Goal: Information Seeking & Learning: Find specific fact

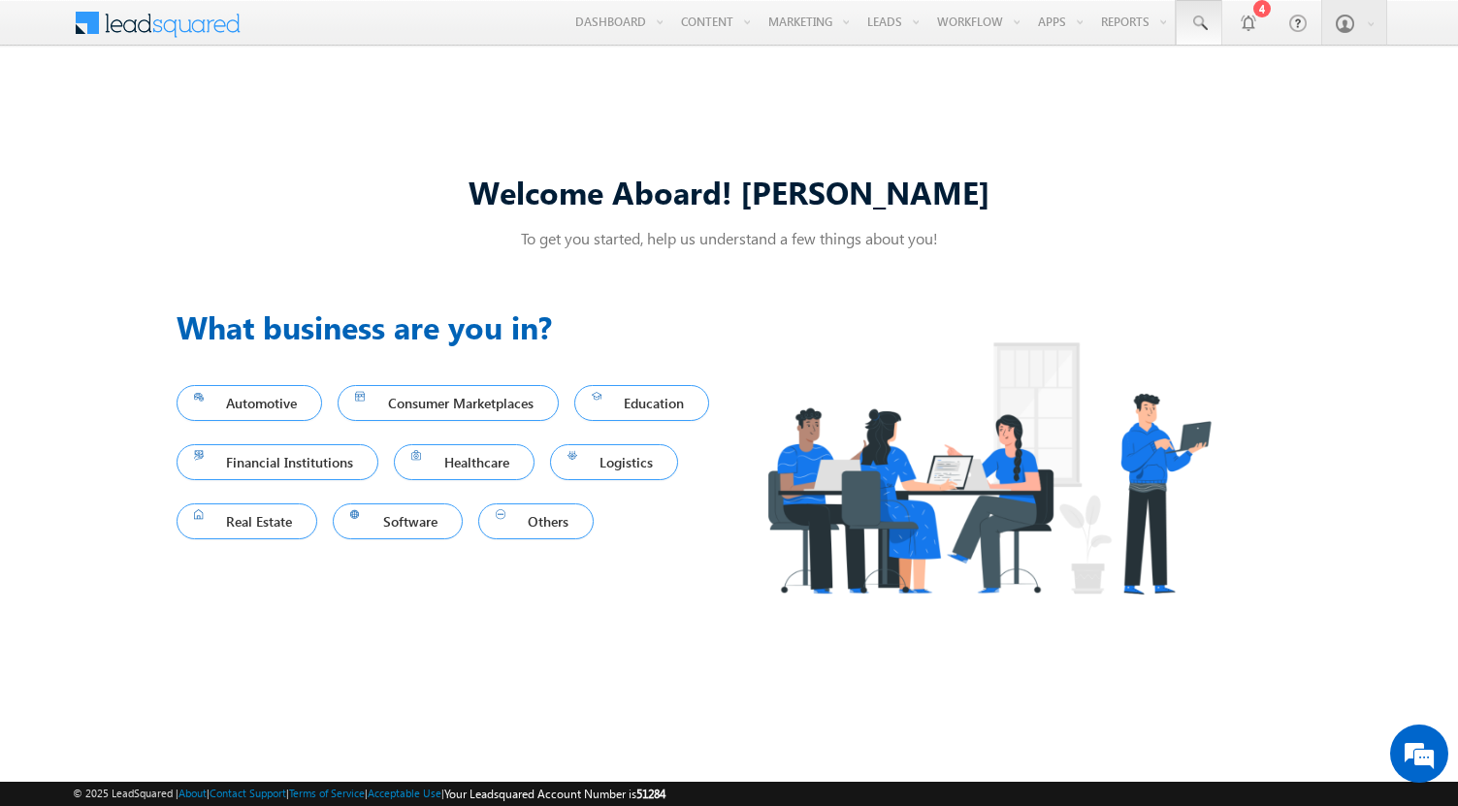
click at [1198, 23] on span at bounding box center [1199, 23] width 19 height 19
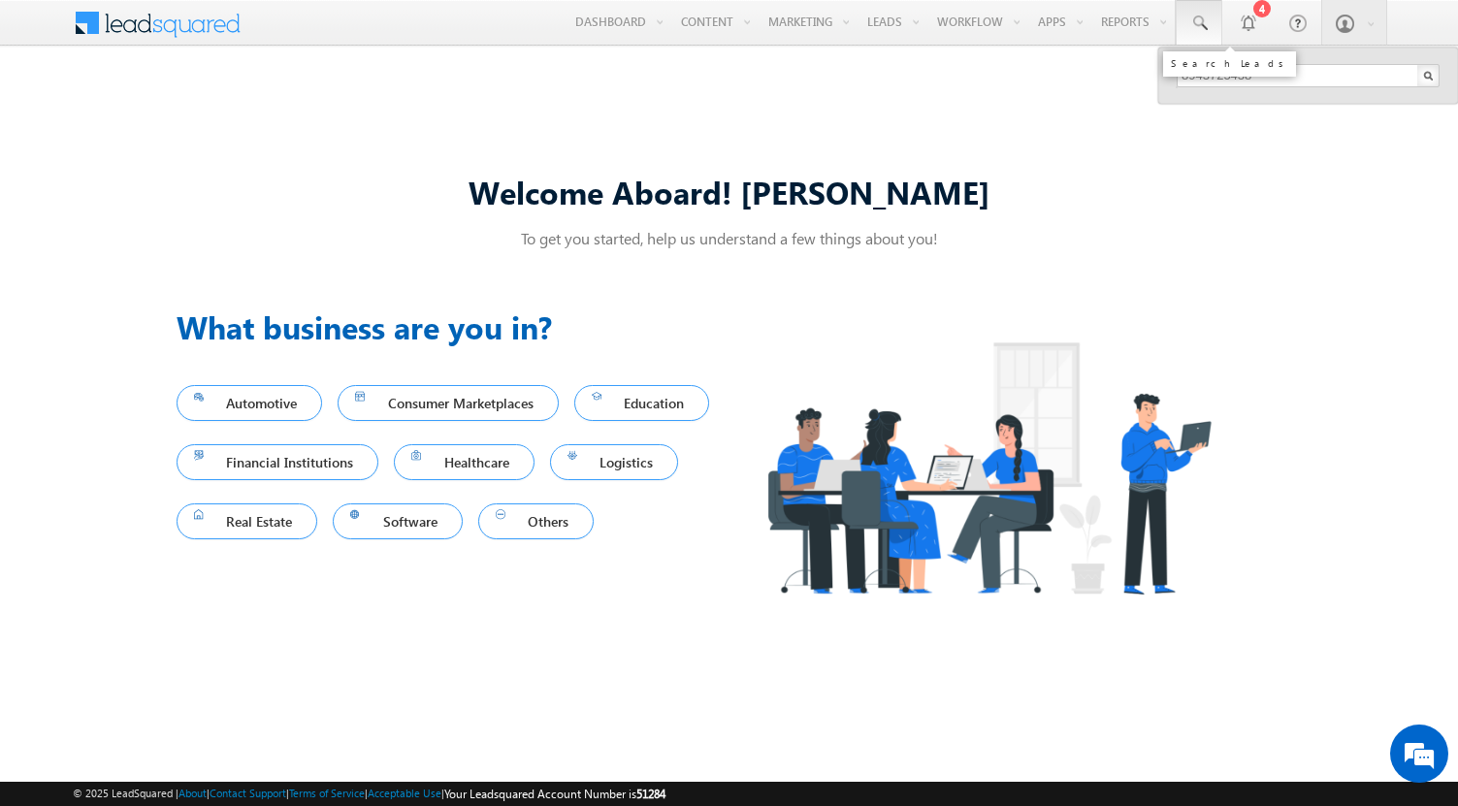
type input "8943725438"
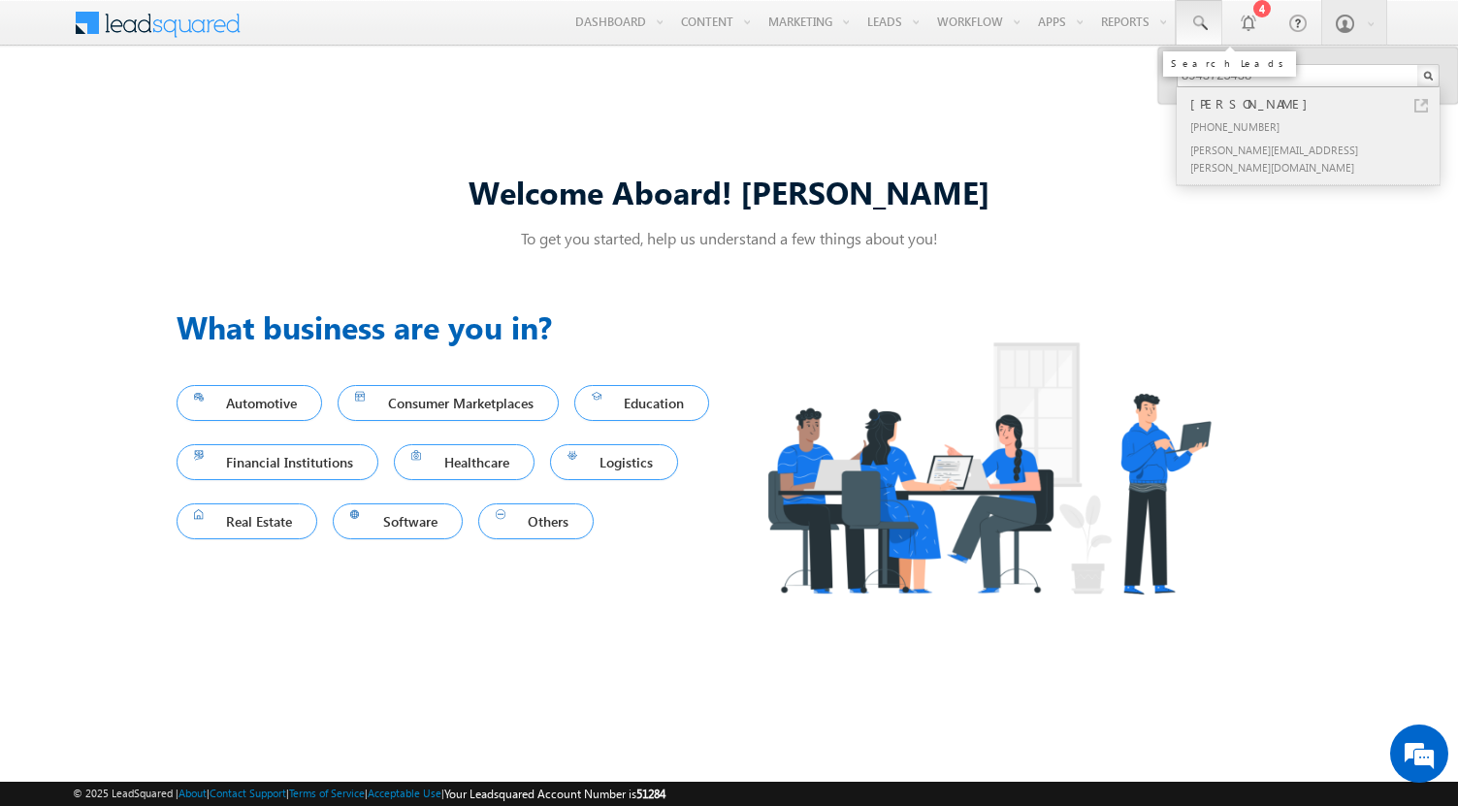
click at [1317, 104] on div "[PERSON_NAME]" at bounding box center [1317, 103] width 260 height 21
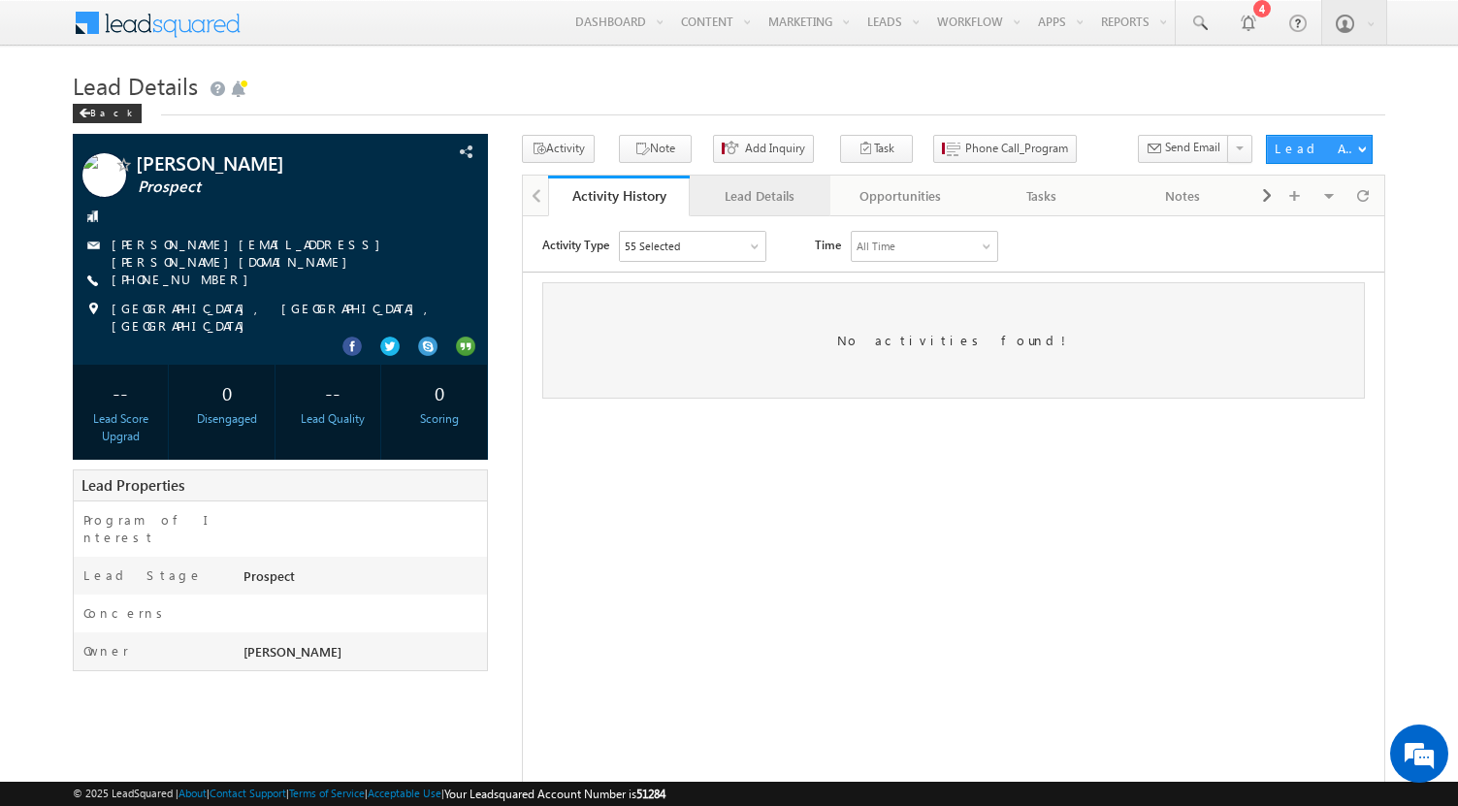
click at [759, 196] on div "Lead Details" at bounding box center [759, 195] width 109 height 23
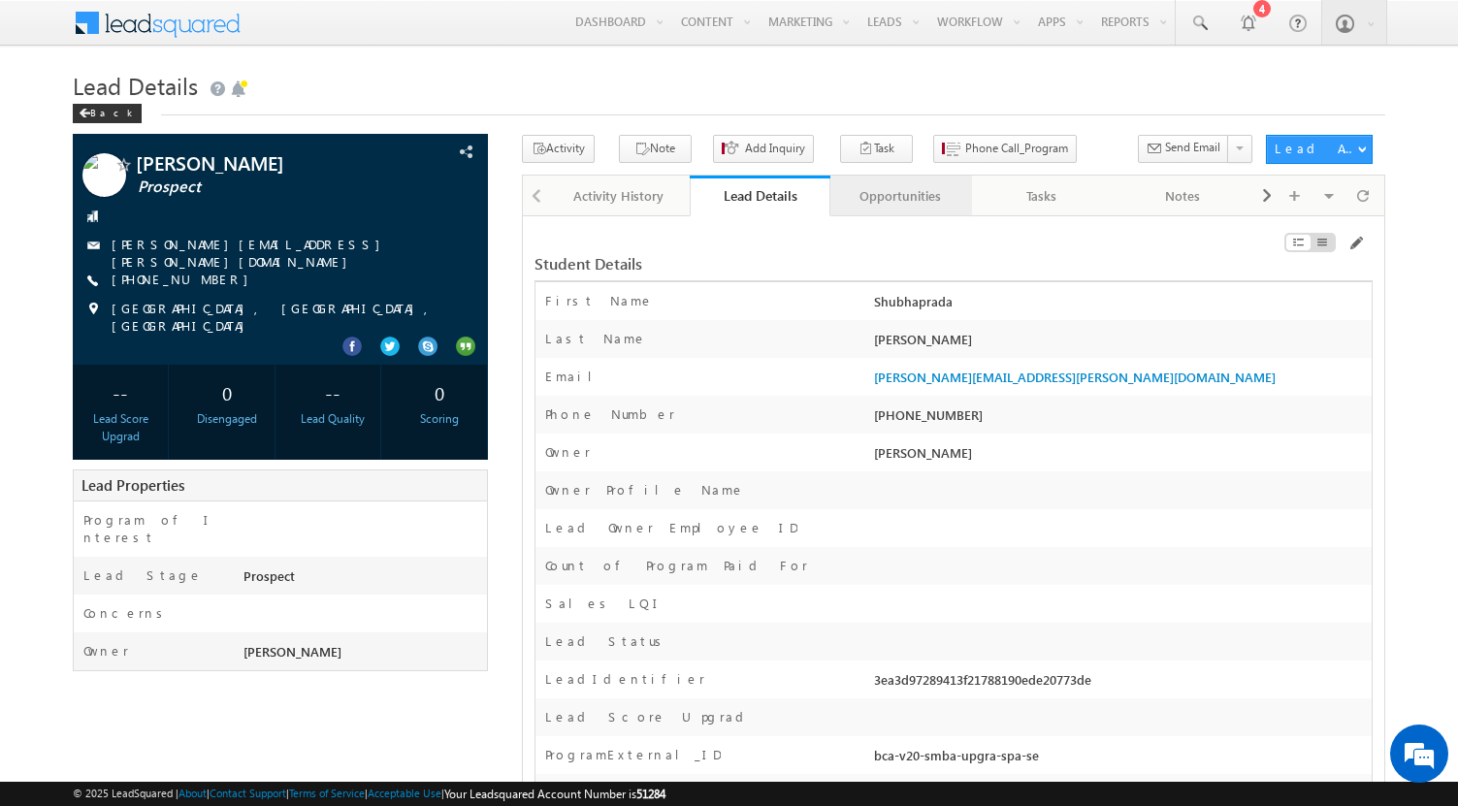
click at [900, 196] on div "Opportunities" at bounding box center [900, 195] width 109 height 23
